Goal: Subscribe to service/newsletter

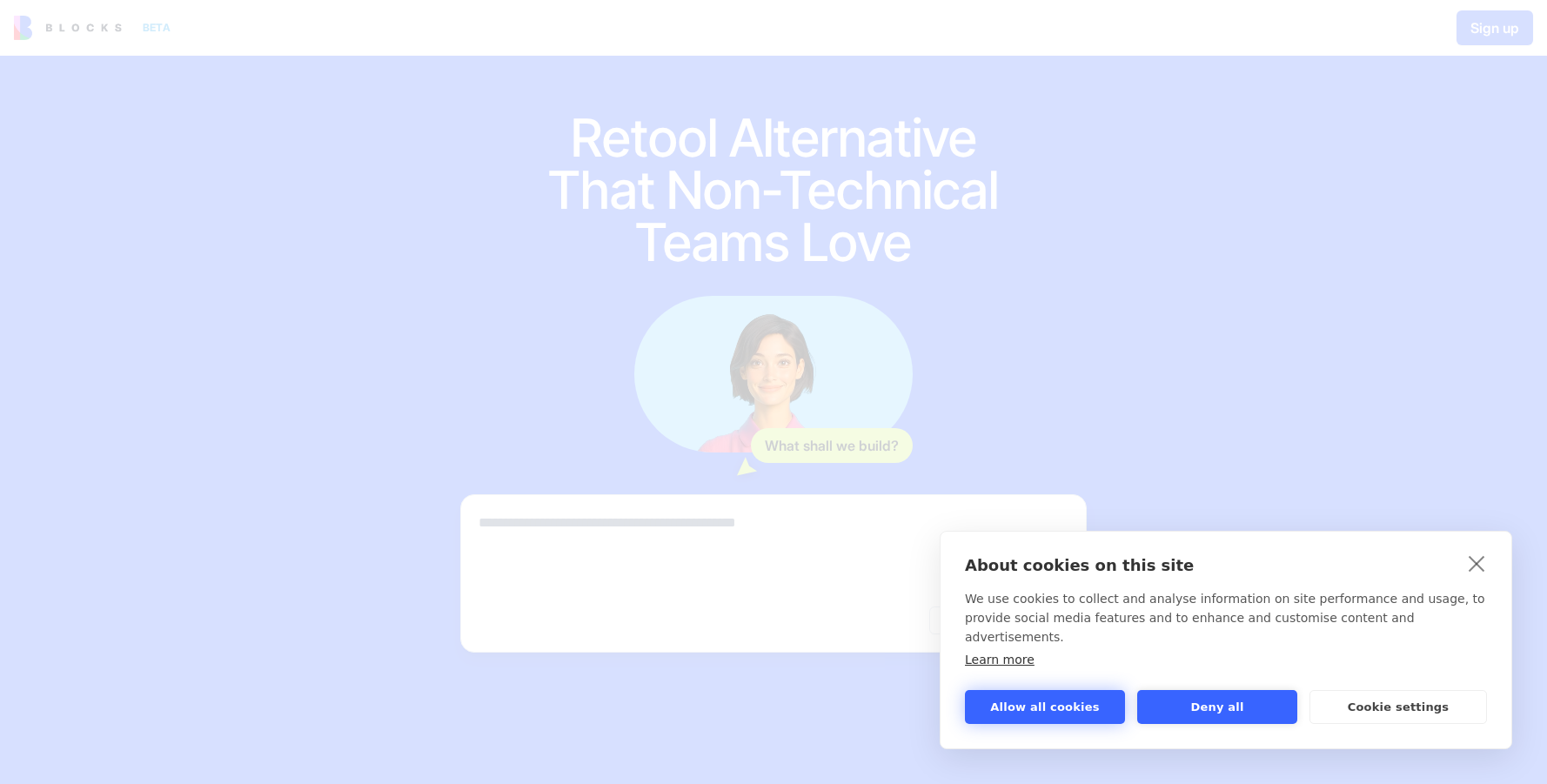
click at [1089, 720] on button "Allow all cookies" at bounding box center [1044, 706] width 160 height 34
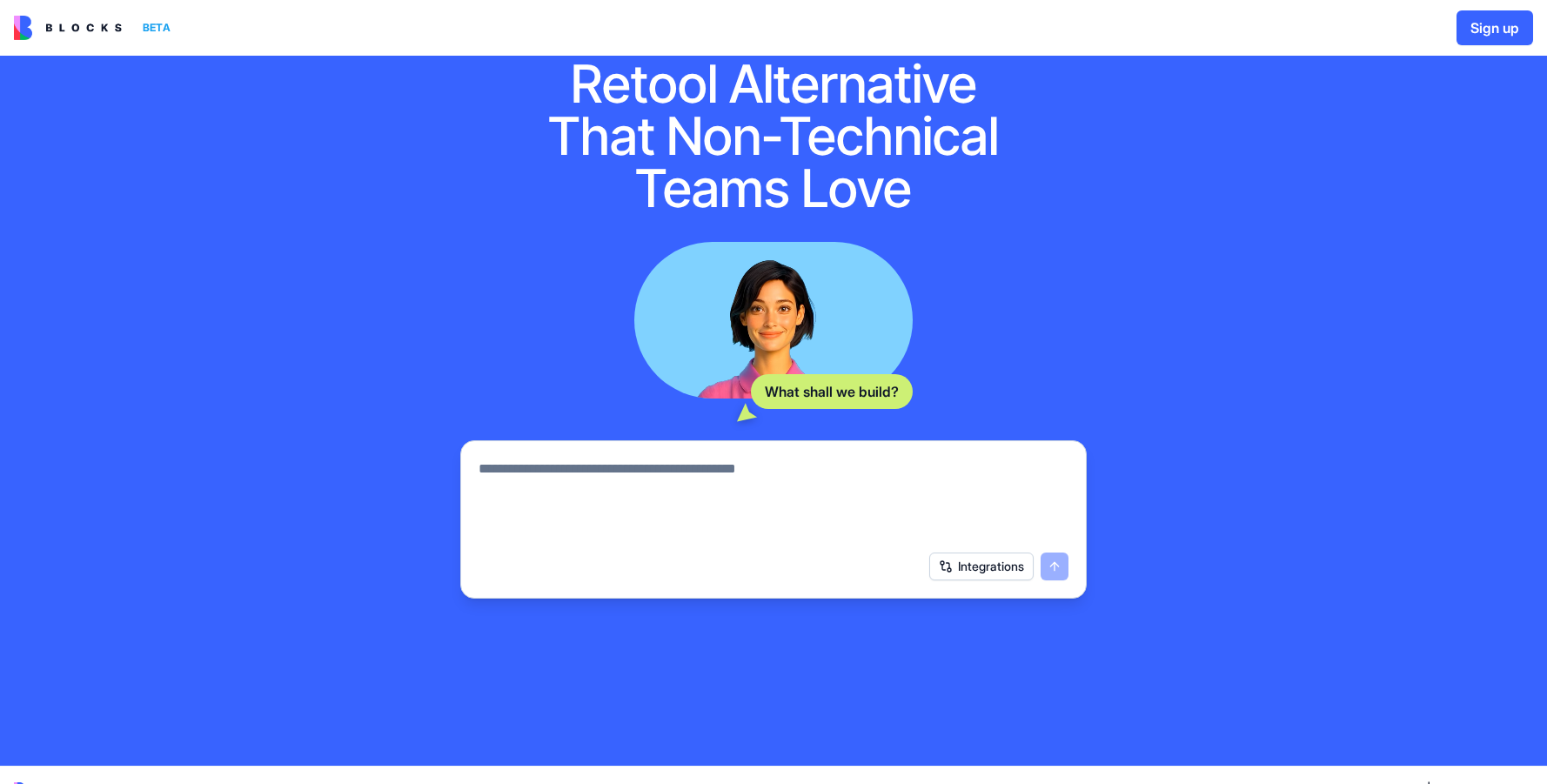
scroll to position [81, 0]
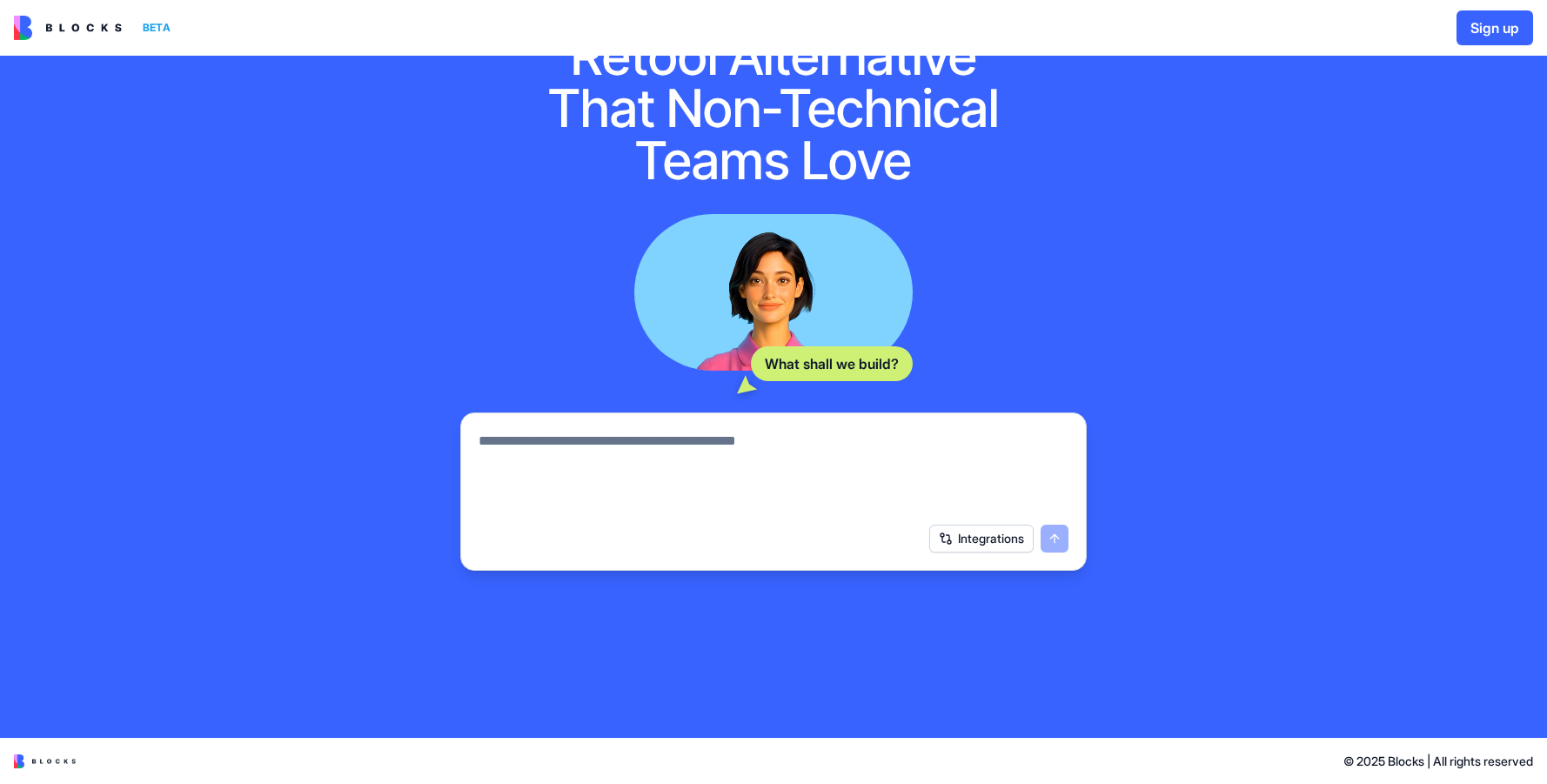
click at [1004, 544] on button "Integrations" at bounding box center [981, 538] width 104 height 28
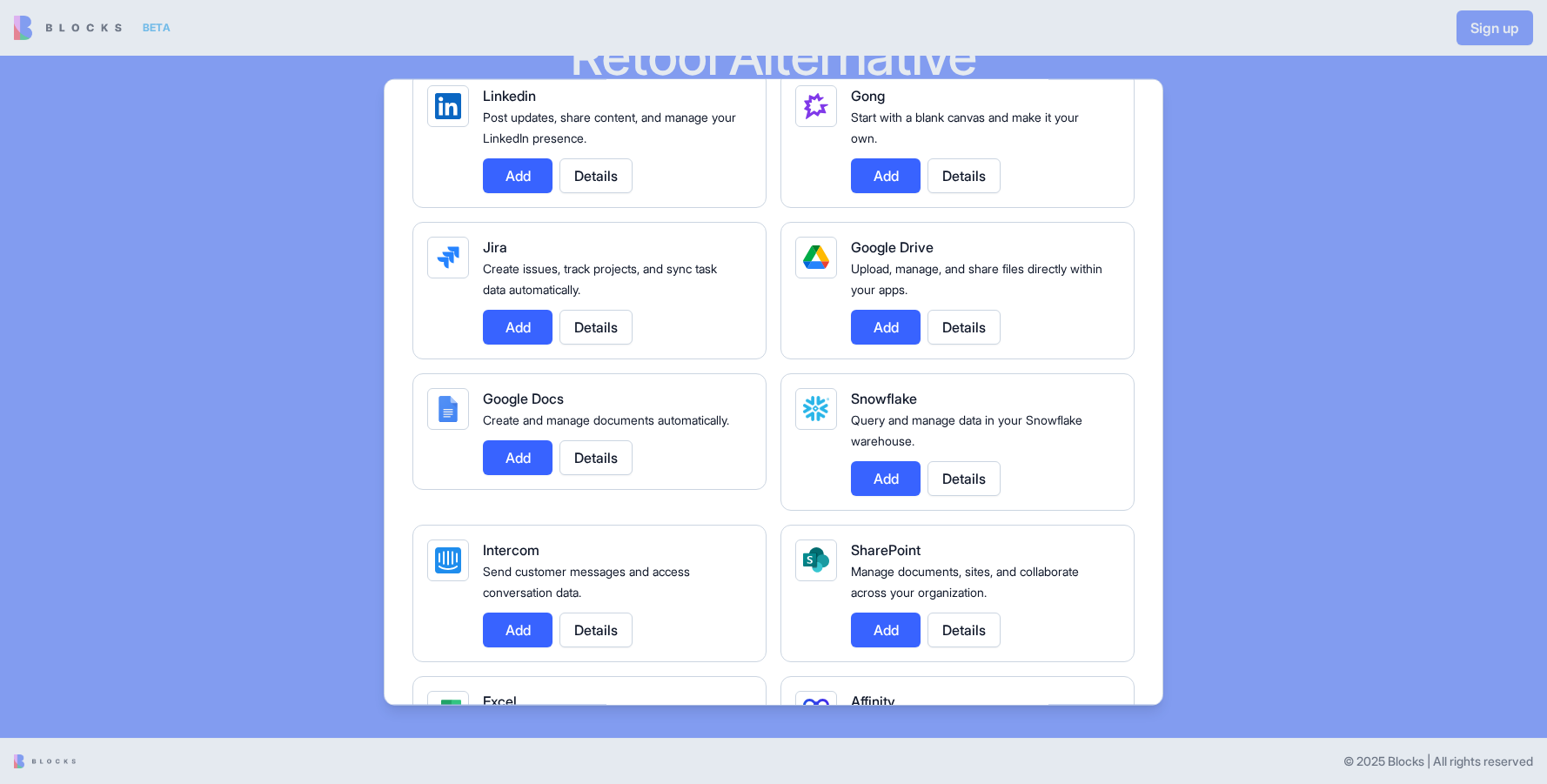
scroll to position [1479, 0]
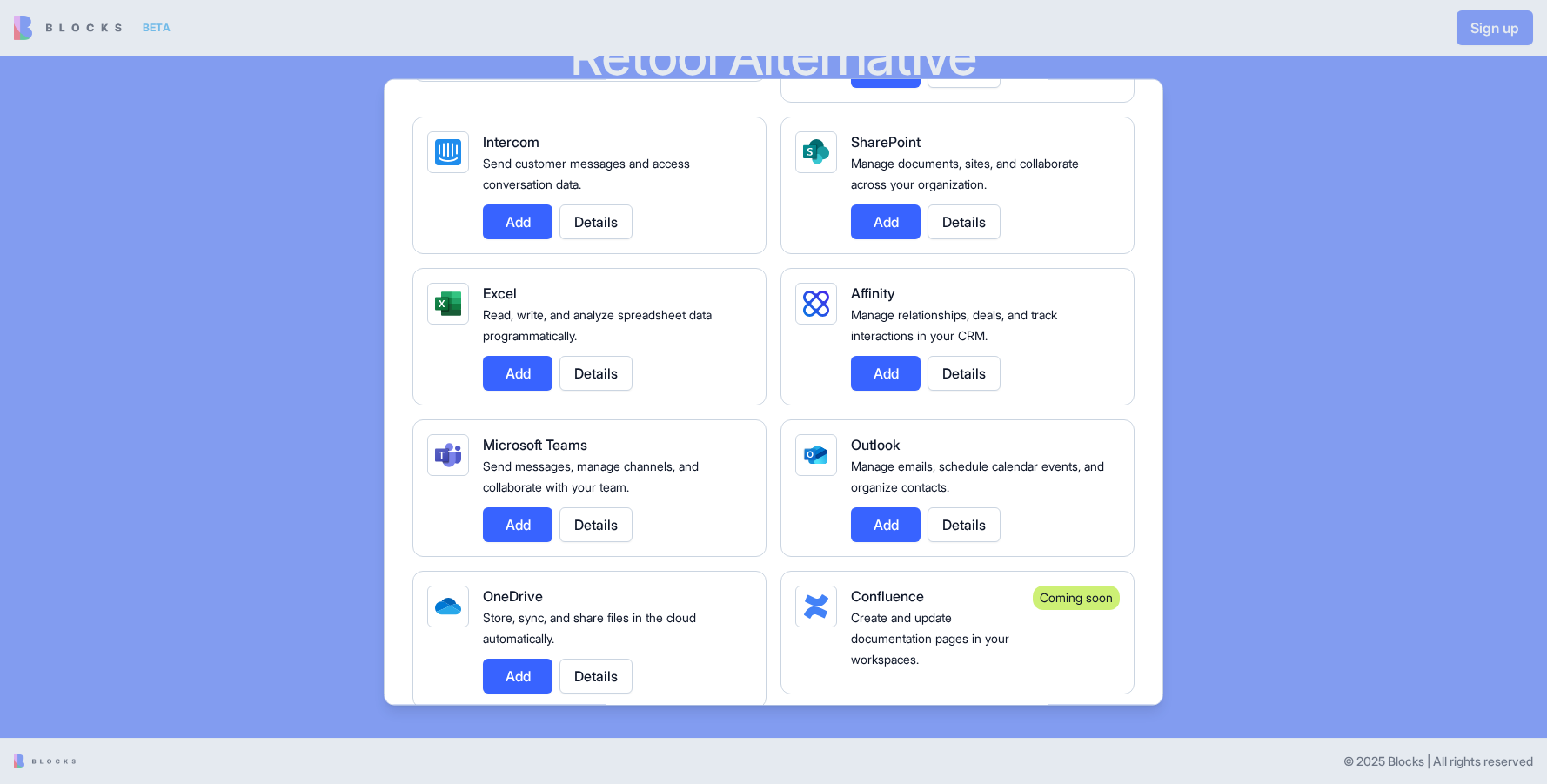
click at [1271, 250] on div at bounding box center [774, 392] width 1547 height 784
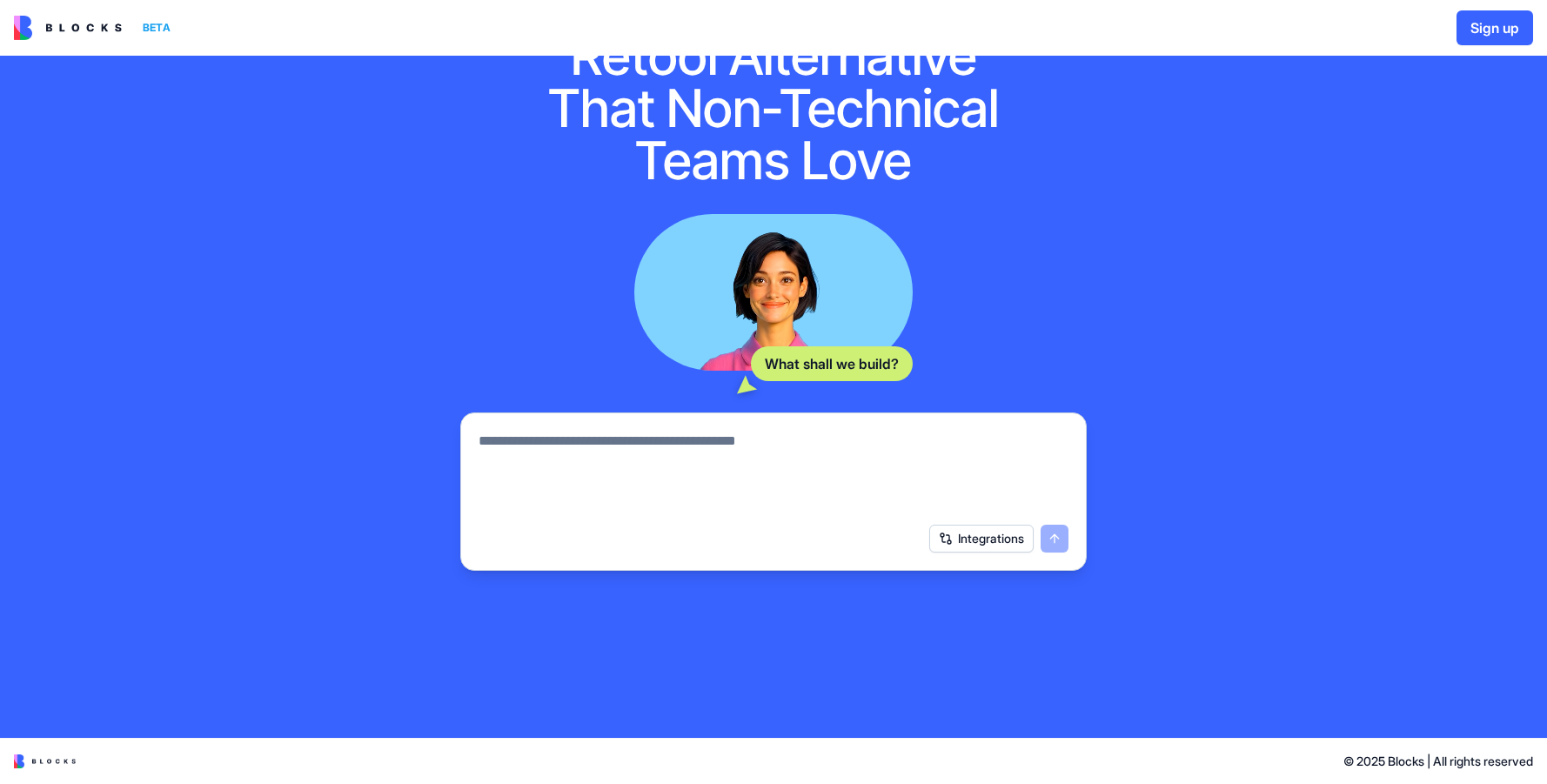
click at [72, 26] on img at bounding box center [68, 27] width 108 height 24
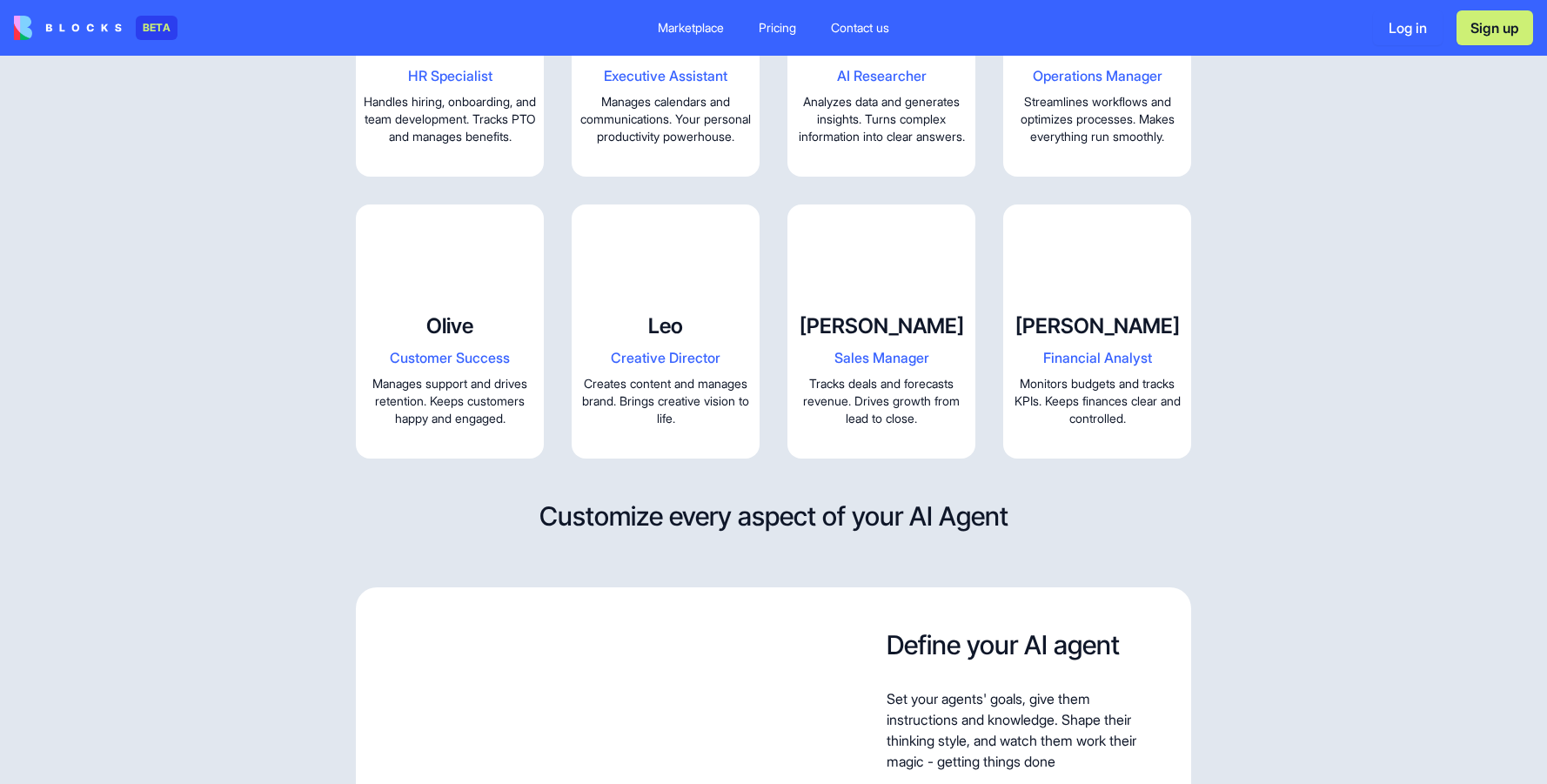
scroll to position [2088, 0]
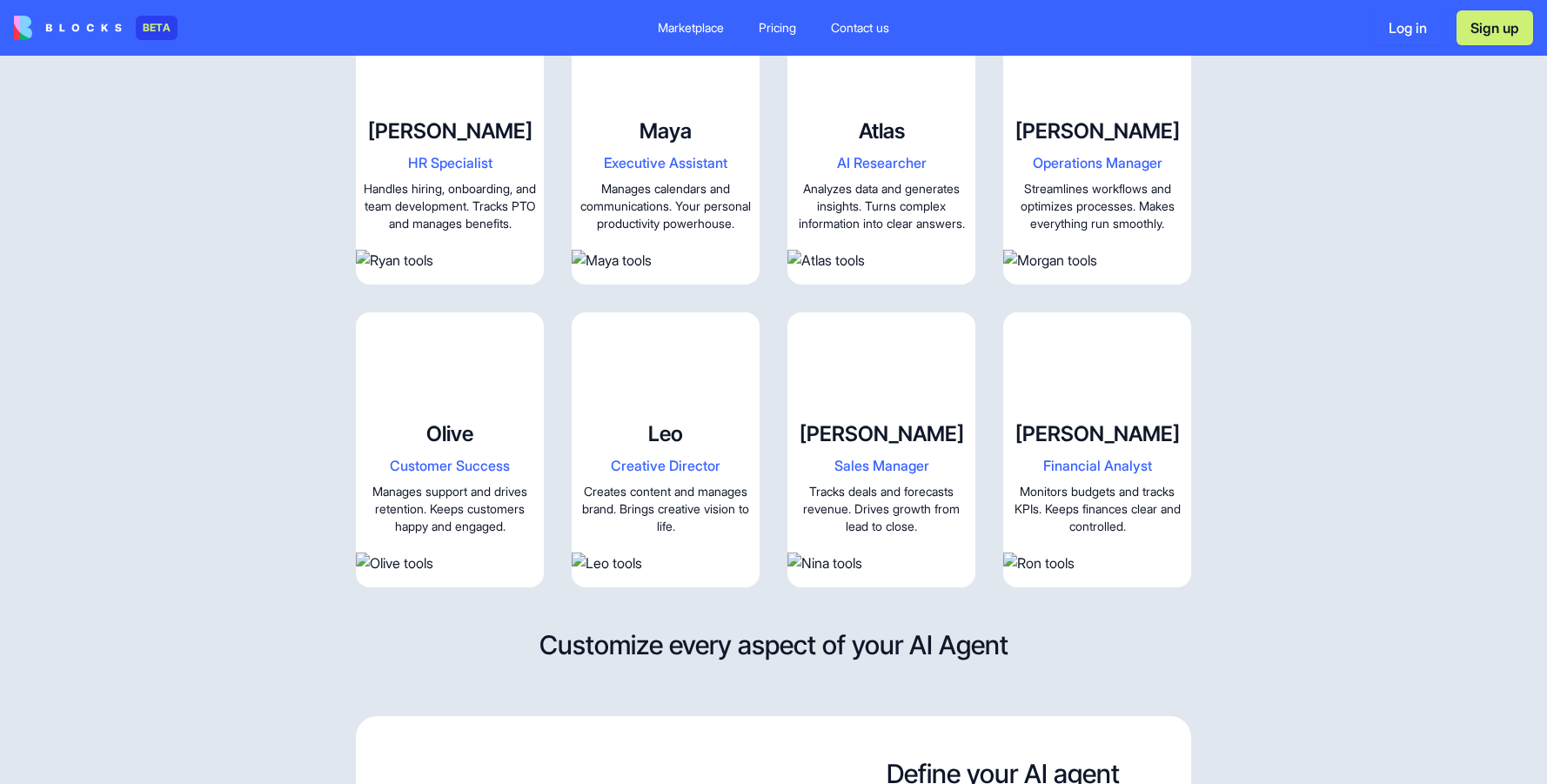
click at [658, 146] on h4 "Maya" at bounding box center [665, 131] width 174 height 28
click at [662, 235] on span "Manages calendars and communications. Your personal productivity powerhouse." at bounding box center [665, 208] width 174 height 56
click at [662, 173] on span "Executive Assistant" at bounding box center [665, 163] width 174 height 21
click at [676, 103] on video at bounding box center [665, 56] width 188 height 94
click at [679, 271] on img at bounding box center [665, 260] width 188 height 21
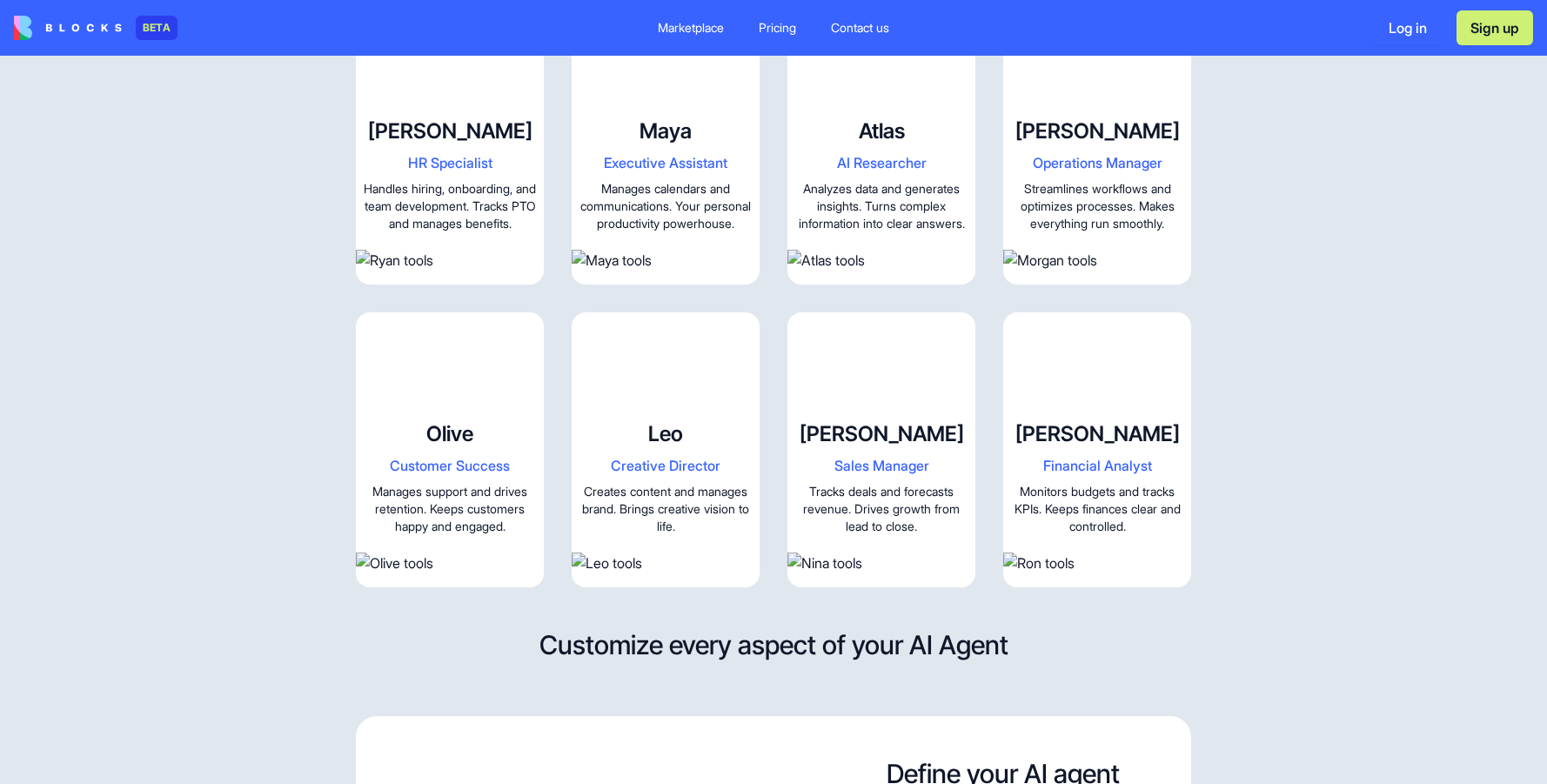
drag, startPoint x: 677, startPoint y: 176, endPoint x: 665, endPoint y: 196, distance: 23.3
click at [665, 103] on video at bounding box center [665, 56] width 188 height 94
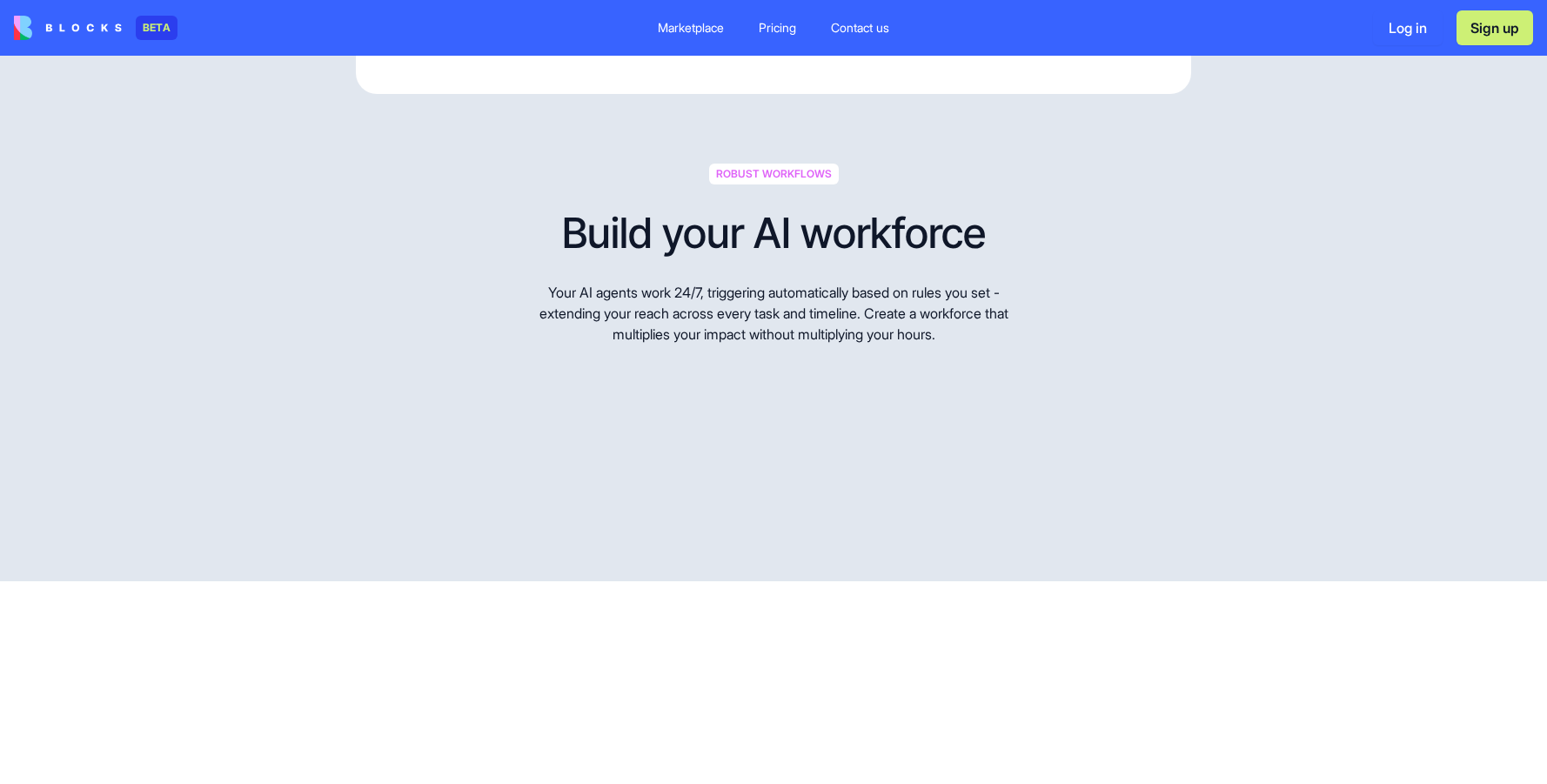
scroll to position [3393, 0]
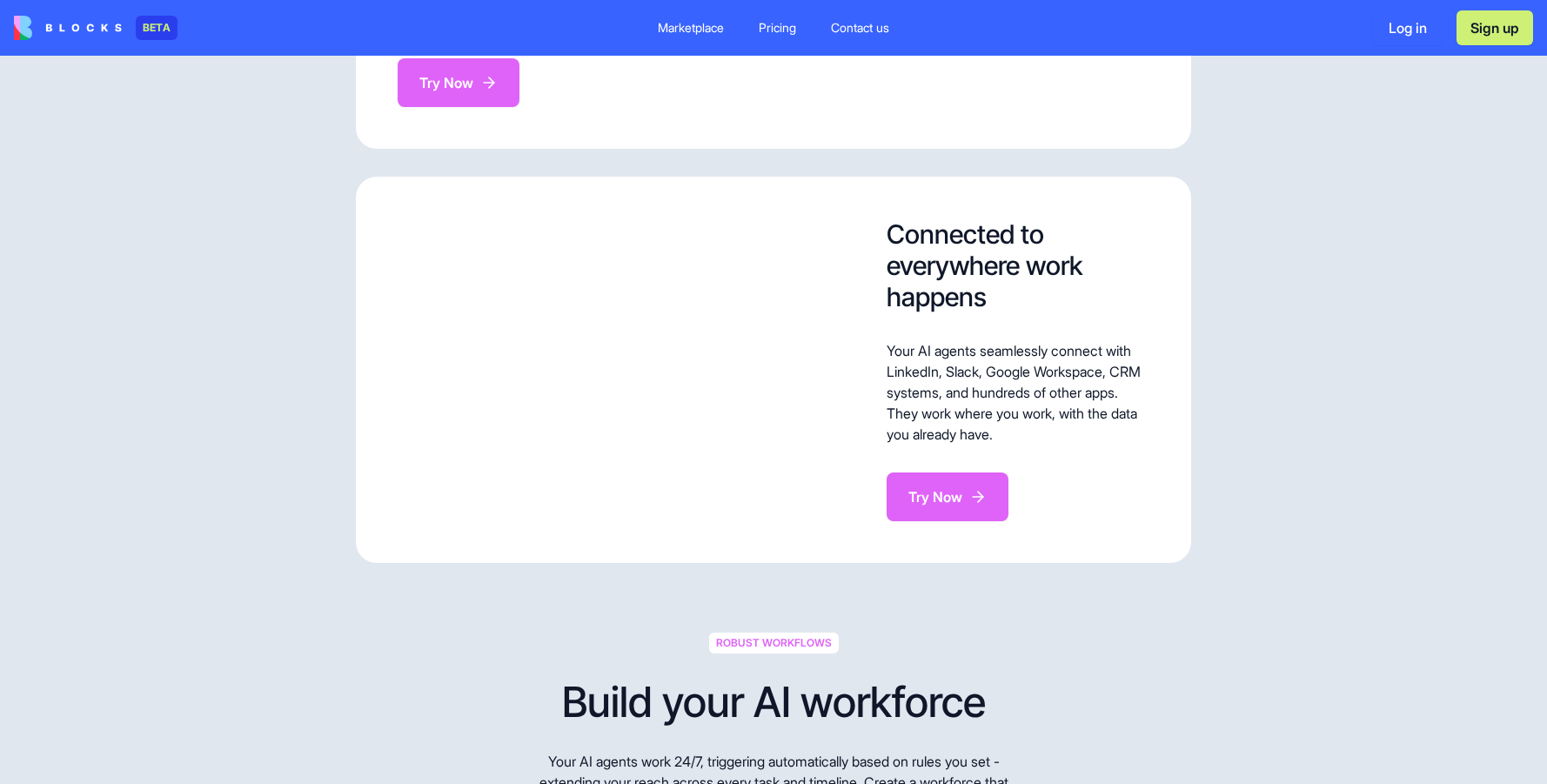
click at [517, 107] on button "Try Now" at bounding box center [458, 82] width 122 height 49
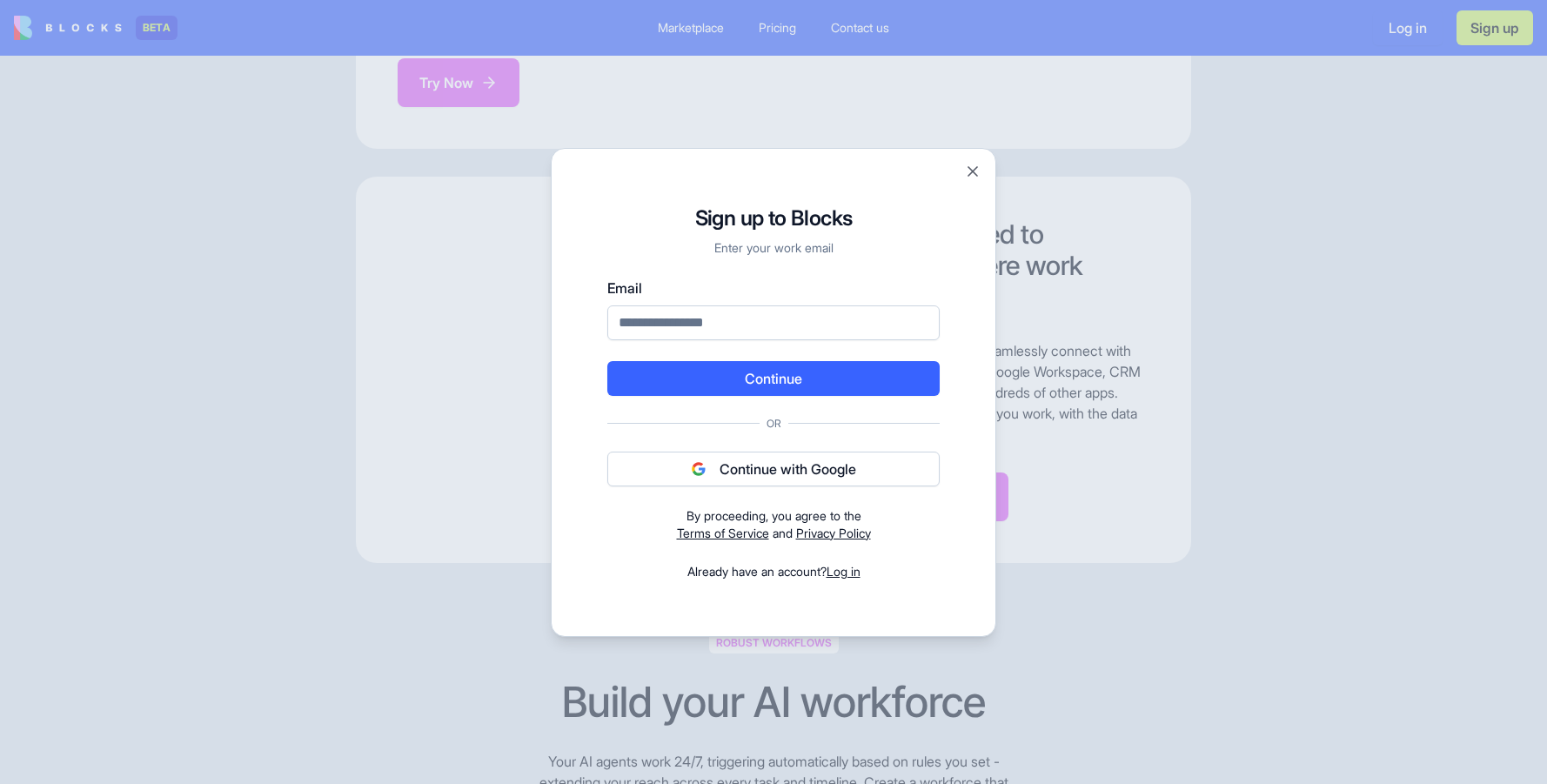
click at [963, 165] on div "Signup to Blocks Sign up to Blocks Enter your work email Email Continue Or Cont…" at bounding box center [773, 392] width 445 height 489
click at [969, 168] on button "Close" at bounding box center [973, 171] width 17 height 17
